Goal: Information Seeking & Learning: Learn about a topic

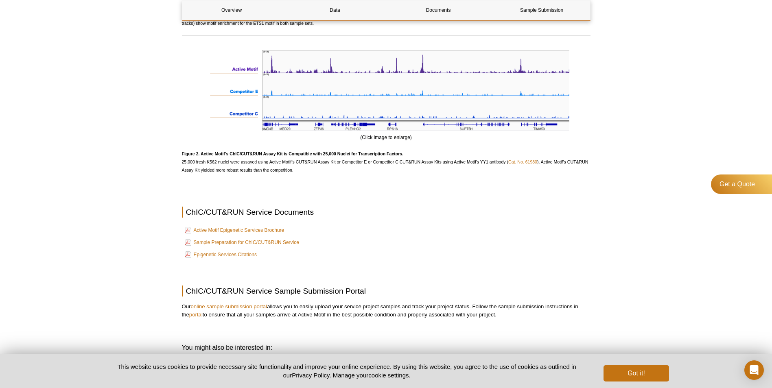
scroll to position [924, 0]
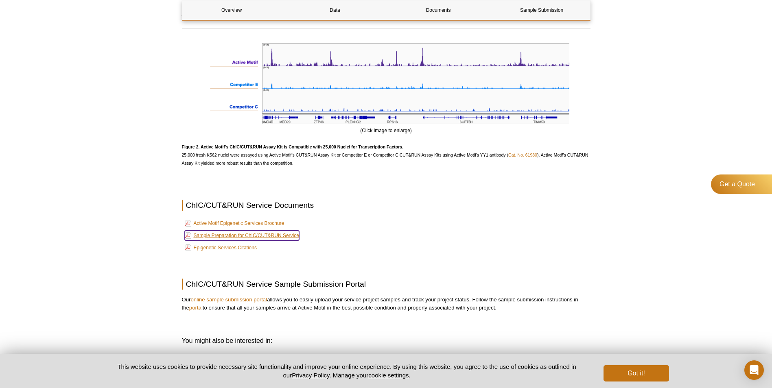
drag, startPoint x: 260, startPoint y: 238, endPoint x: 266, endPoint y: 236, distance: 6.3
click at [261, 237] on link "Sample Preparation for ChIC/CUT&RUN Service" at bounding box center [242, 236] width 114 height 10
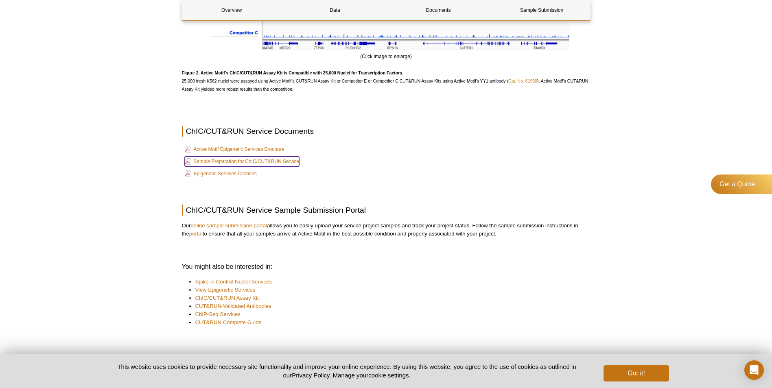
scroll to position [1082, 0]
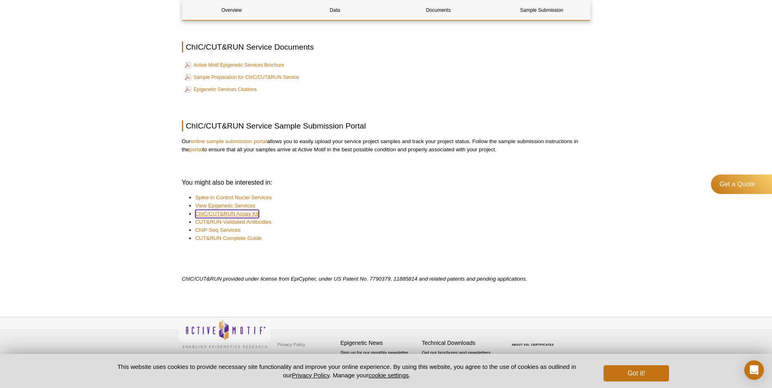
click at [243, 214] on link "ChIC/CUT&RUN Assay Kit" at bounding box center [226, 214] width 63 height 8
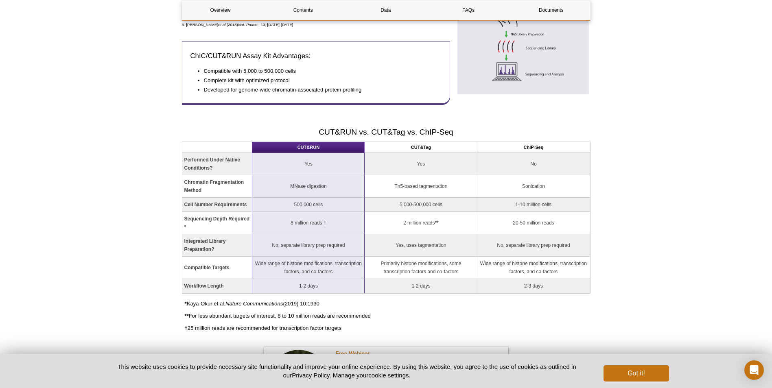
scroll to position [488, 0]
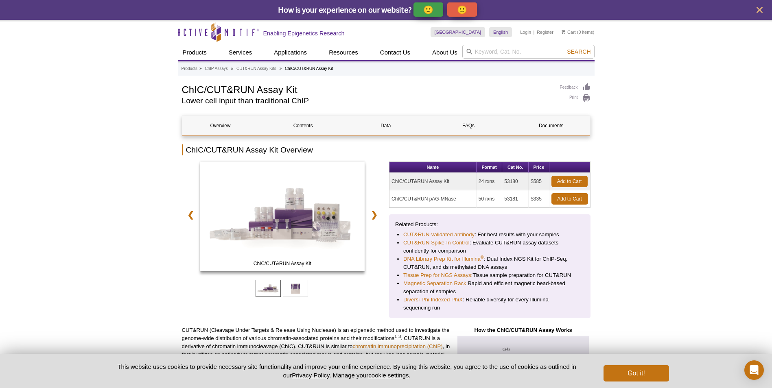
scroll to position [0, 0]
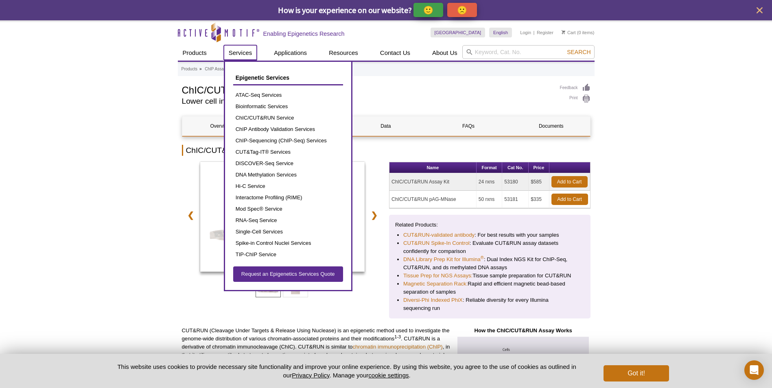
click at [240, 50] on link "Services" at bounding box center [240, 52] width 33 height 15
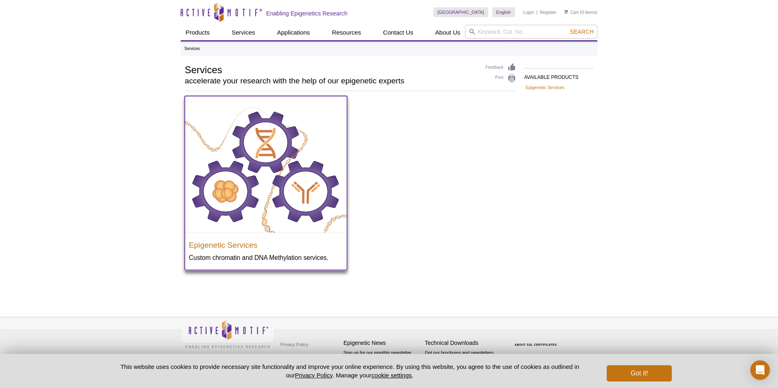
click at [284, 256] on p "Custom chromatin and DNA Methylation services." at bounding box center [266, 257] width 154 height 9
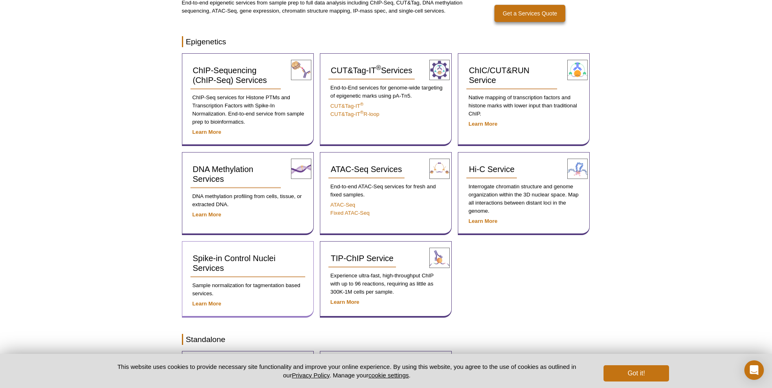
scroll to position [122, 0]
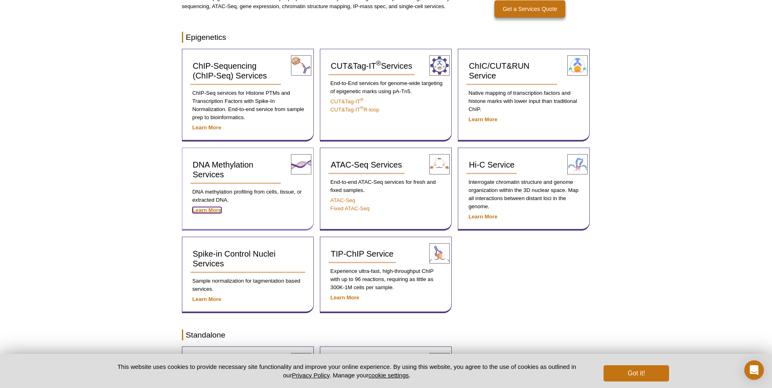
click at [208, 211] on strong "Learn More" at bounding box center [206, 210] width 29 height 6
